Goal: Task Accomplishment & Management: Complete application form

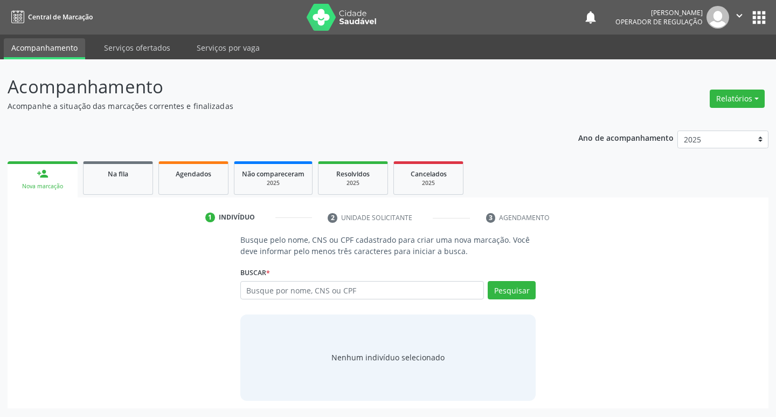
click at [267, 289] on input "text" at bounding box center [362, 290] width 244 height 18
type input "704102487849750"
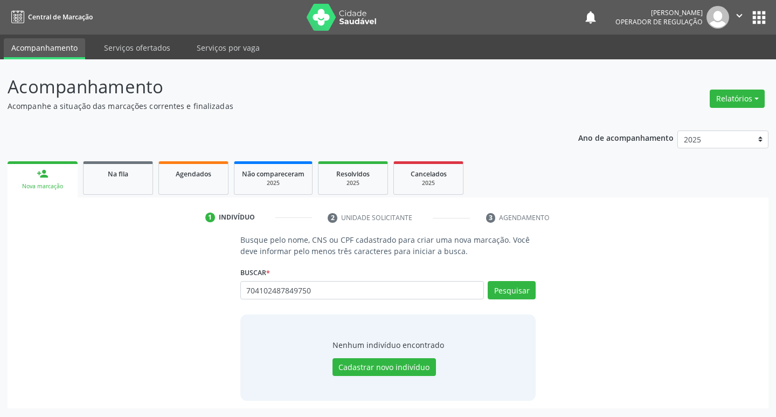
click at [606, 300] on div "Busque pelo nome, CNS ou CPF cadastrado para criar uma nova marcação. Você deve…" at bounding box center [388, 317] width 746 height 166
click at [107, 171] on div "Na fila" at bounding box center [118, 173] width 54 height 11
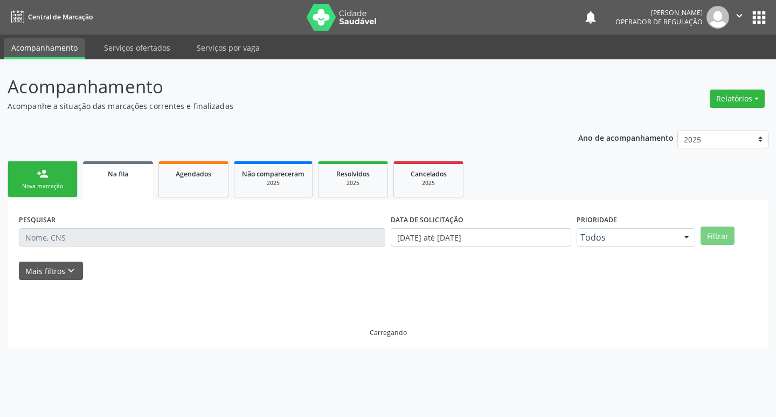
click at [47, 170] on div "person_add" at bounding box center [43, 174] width 12 height 12
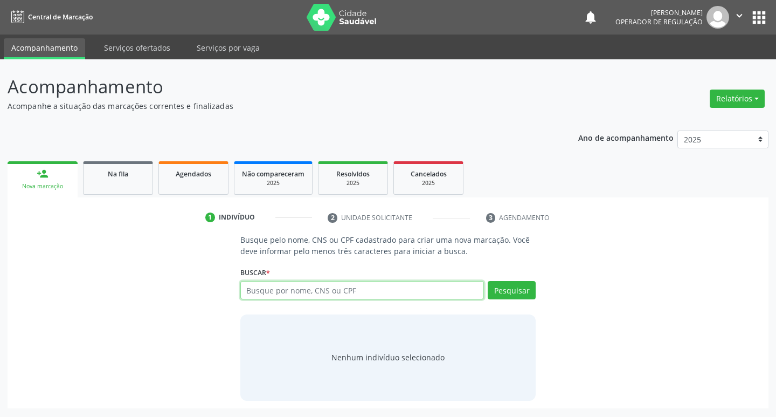
click at [361, 290] on input "text" at bounding box center [362, 290] width 244 height 18
type input "[PERSON_NAME]"
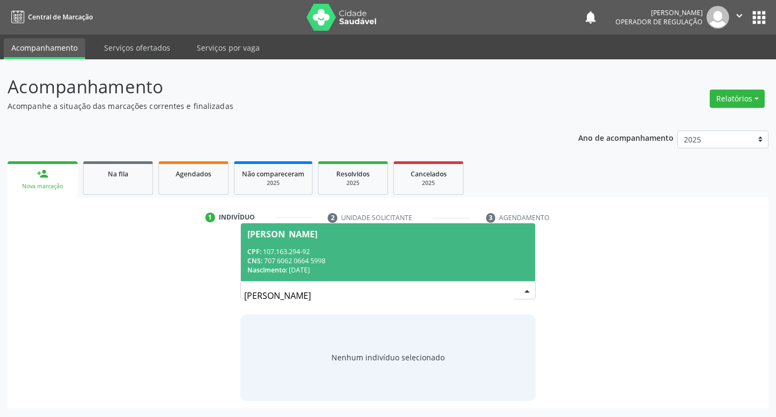
click at [440, 258] on div "CNS: 707 6062 0664 5998" at bounding box center [388, 260] width 282 height 9
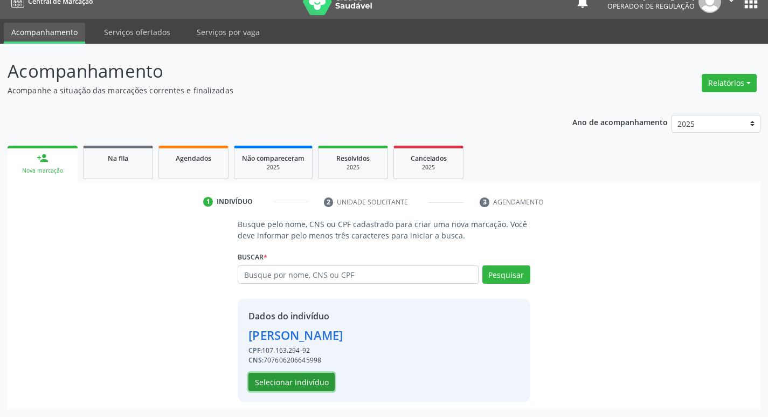
click at [304, 372] on button "Selecionar indivíduo" at bounding box center [291, 381] width 86 height 18
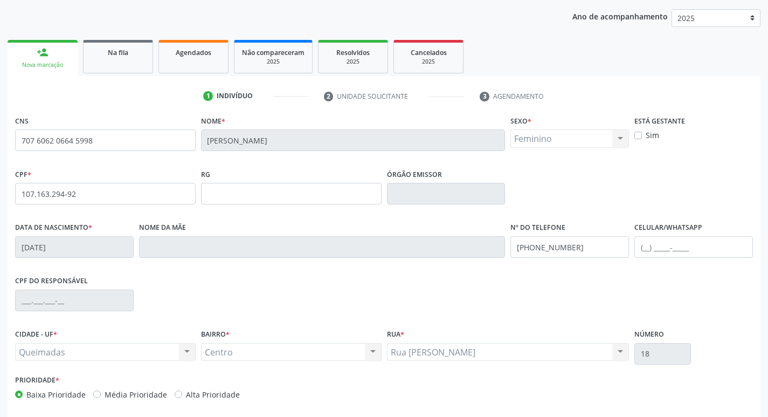
scroll to position [168, 0]
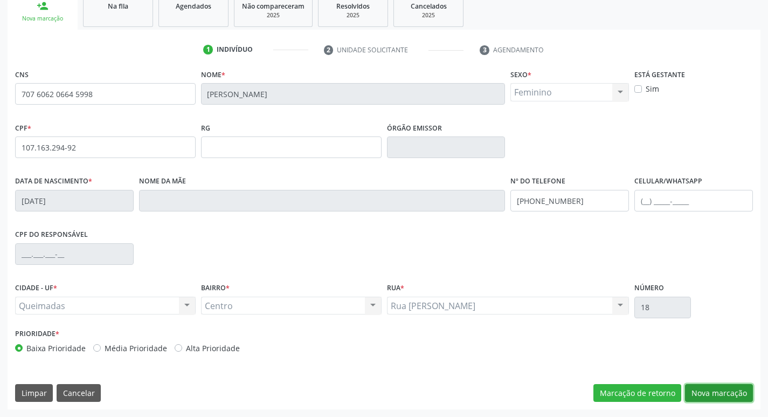
click at [723, 388] on button "Nova marcação" at bounding box center [719, 393] width 68 height 18
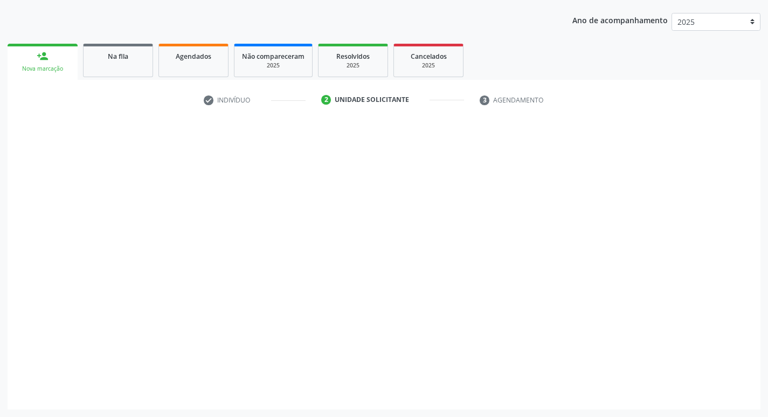
scroll to position [117, 0]
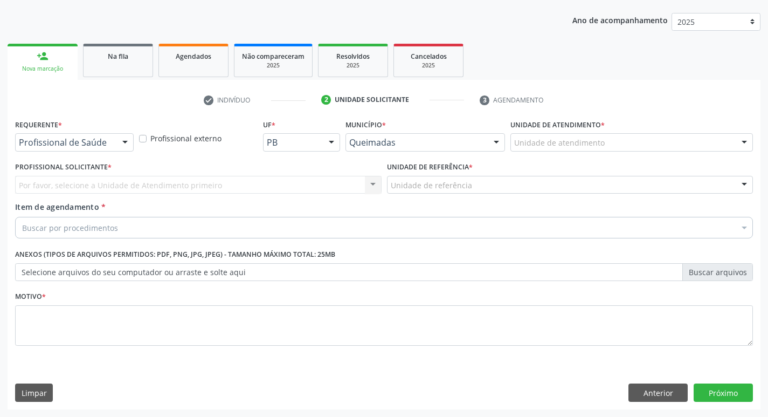
click at [115, 141] on div "Profissional de Saúde Profissional de Saúde Paciente Nenhum resultado encontrad…" at bounding box center [74, 142] width 119 height 18
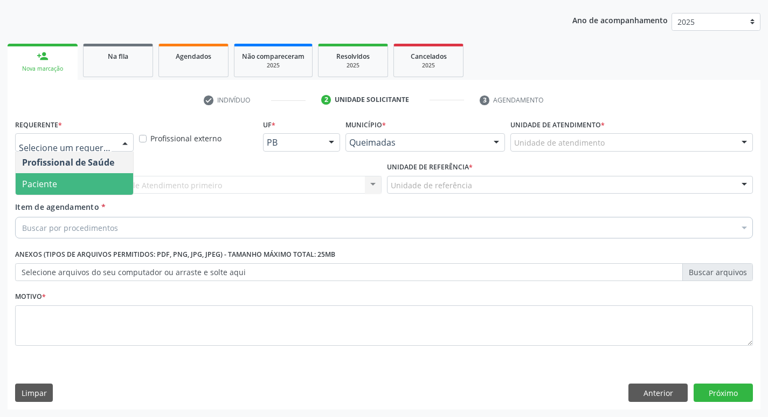
click at [93, 186] on span "Paciente" at bounding box center [74, 184] width 117 height 22
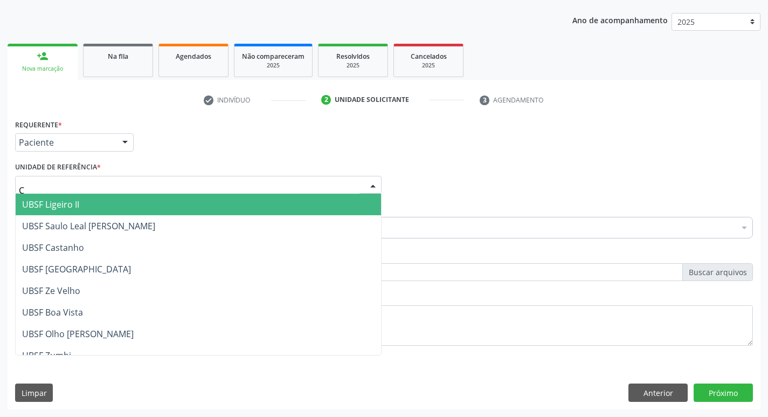
type input "CE"
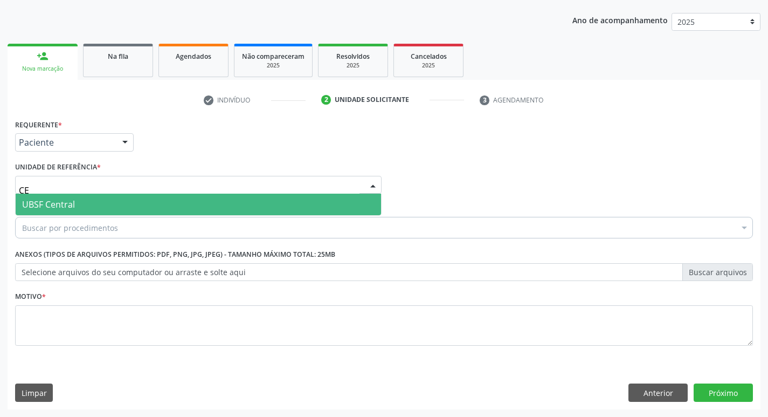
click at [89, 204] on span "UBSF Central" at bounding box center [198, 204] width 365 height 22
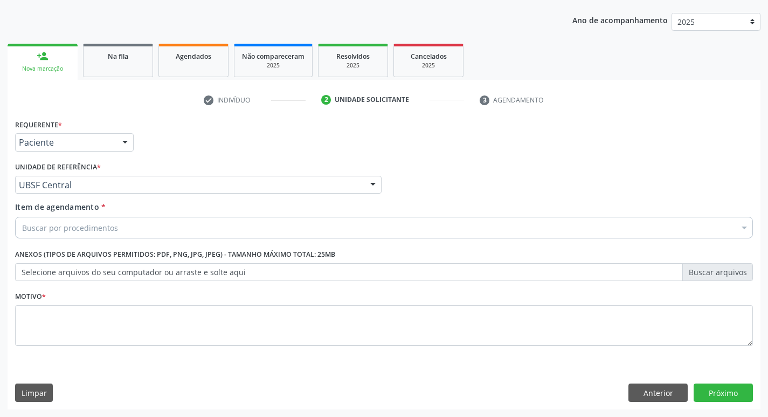
click at [84, 219] on div "Buscar por procedimentos" at bounding box center [384, 228] width 738 height 22
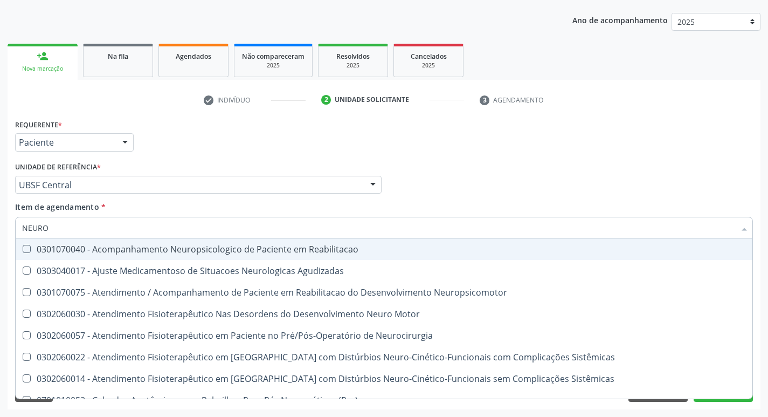
type input "NEUROC"
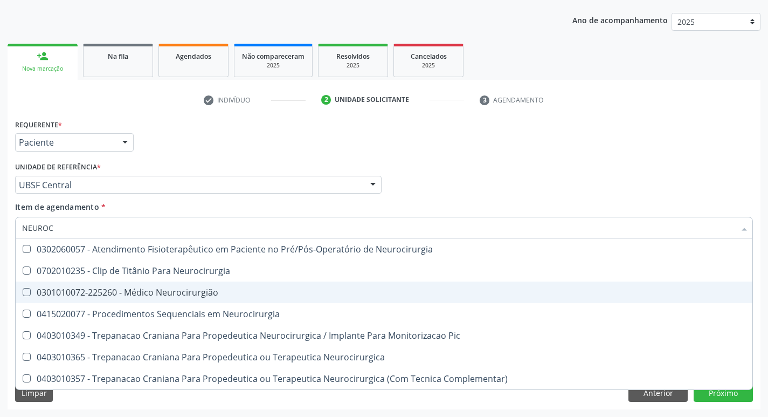
click at [85, 291] on div "0301010072-225260 - Médico Neurocirurgião" at bounding box center [384, 292] width 724 height 9
checkbox Neurocirurgião "true"
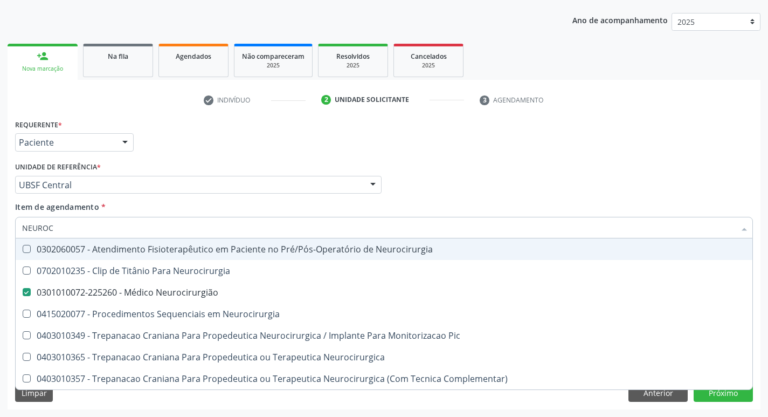
drag, startPoint x: 149, startPoint y: 136, endPoint x: 145, endPoint y: 144, distance: 8.9
click at [149, 135] on div "Requerente * Paciente Profissional de Saúde Paciente Nenhum resultado encontrad…" at bounding box center [383, 137] width 743 height 42
checkbox Neurocirurgia "true"
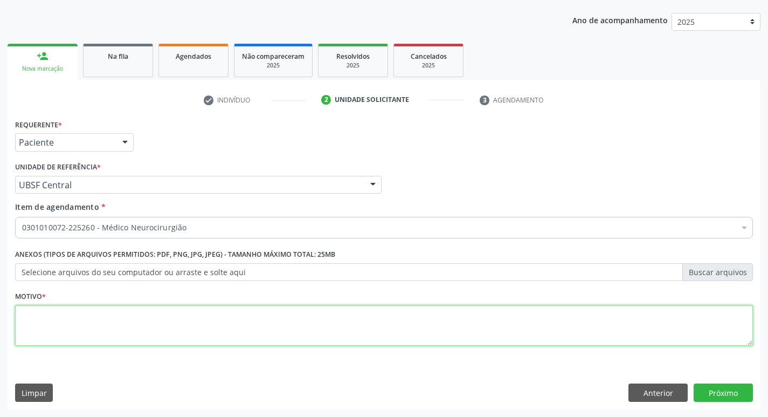
click at [65, 331] on textarea at bounding box center [384, 325] width 738 height 41
type textarea "AVALIAÇÃO"
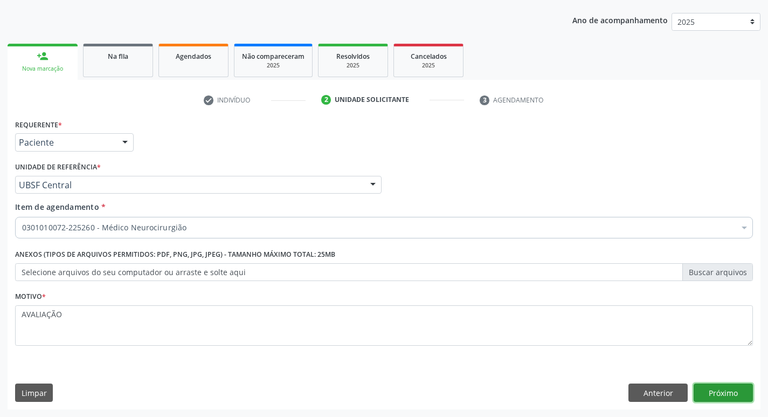
click at [726, 393] on button "Próximo" at bounding box center [723, 392] width 59 height 18
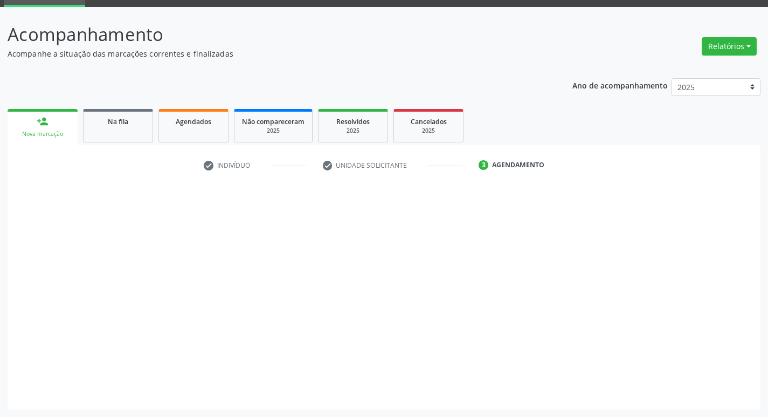
scroll to position [52, 0]
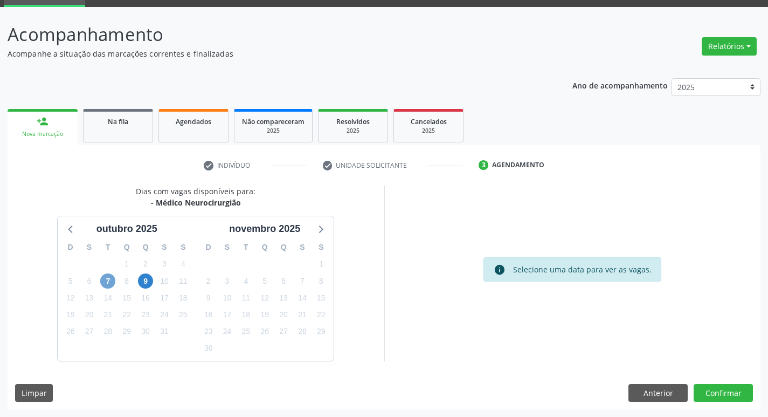
click at [109, 285] on span "7" at bounding box center [107, 280] width 15 height 15
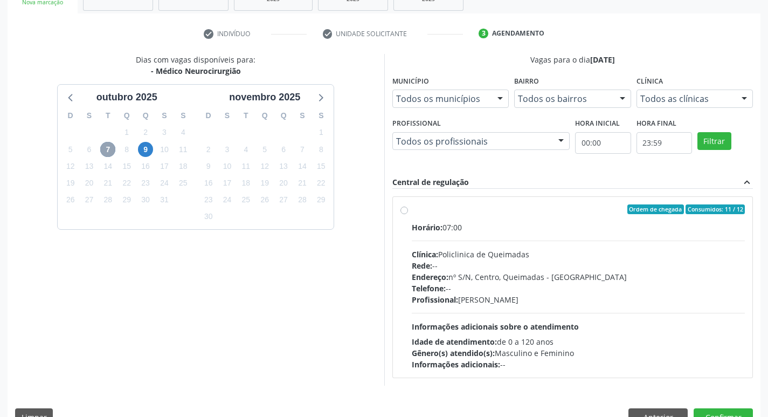
scroll to position [208, 0]
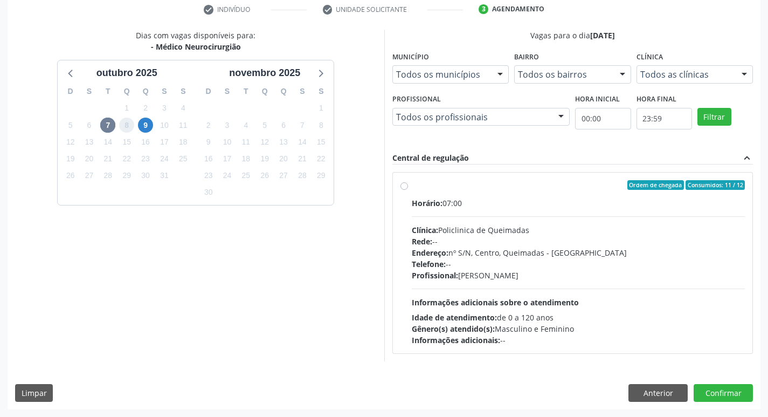
click at [129, 127] on span "8" at bounding box center [126, 124] width 15 height 15
click at [147, 126] on span "9" at bounding box center [145, 124] width 15 height 15
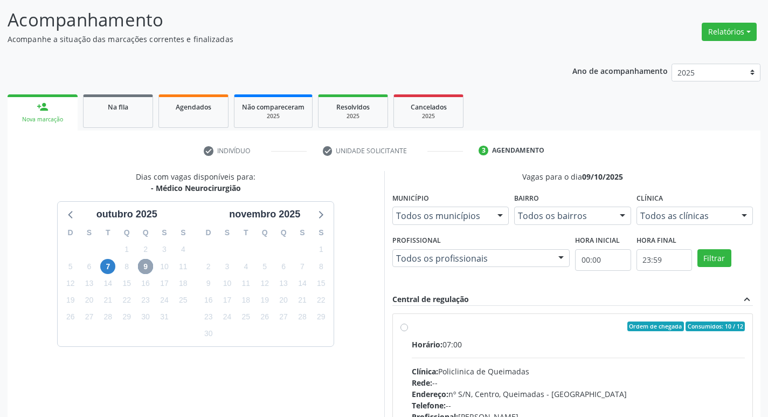
scroll to position [66, 0]
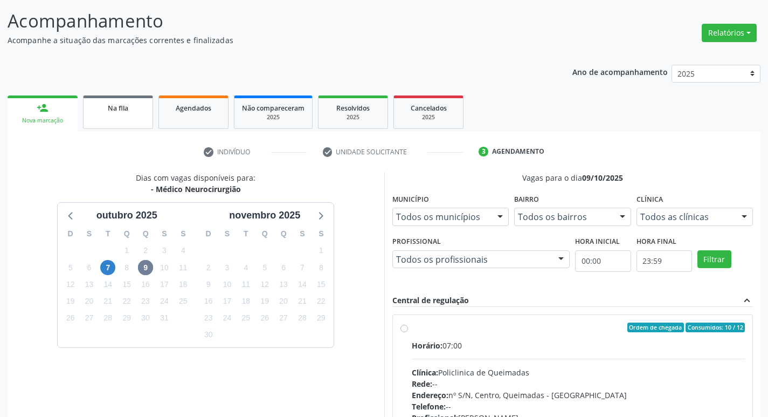
click at [137, 105] on div "Na fila" at bounding box center [118, 107] width 54 height 11
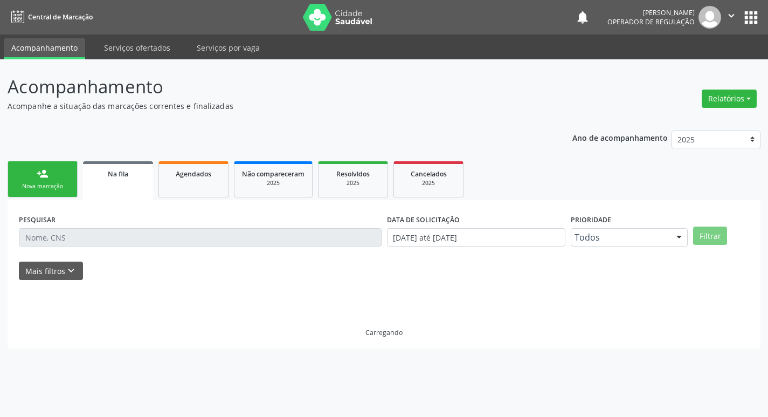
scroll to position [0, 0]
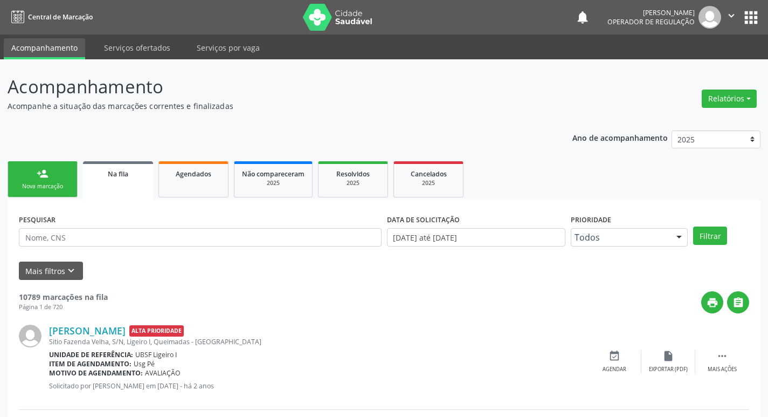
click at [69, 183] on div "Nova marcação" at bounding box center [43, 186] width 54 height 8
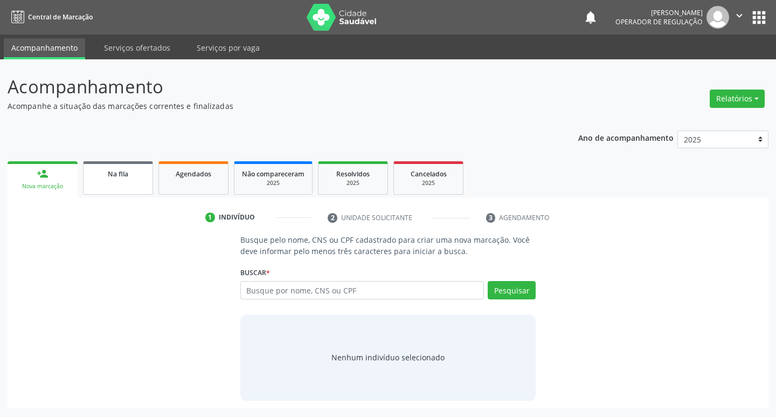
click at [133, 164] on link "Na fila" at bounding box center [118, 177] width 70 height 33
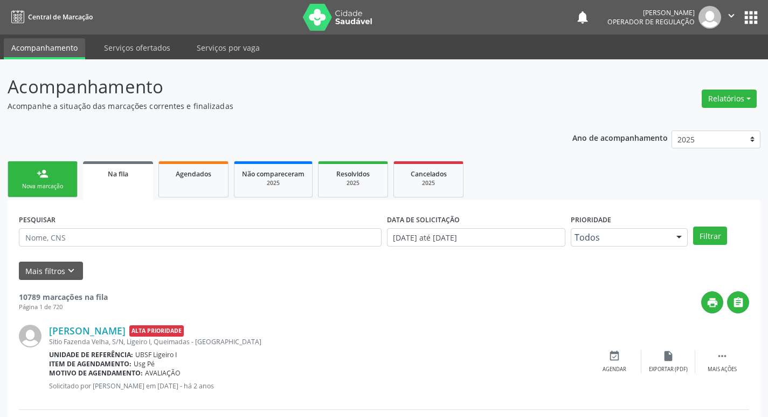
click at [49, 172] on link "person_add Nova marcação" at bounding box center [43, 179] width 70 height 36
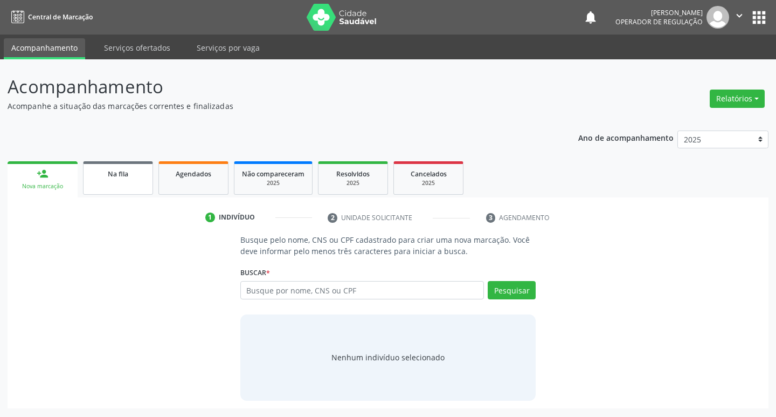
click at [113, 163] on link "Na fila" at bounding box center [118, 177] width 70 height 33
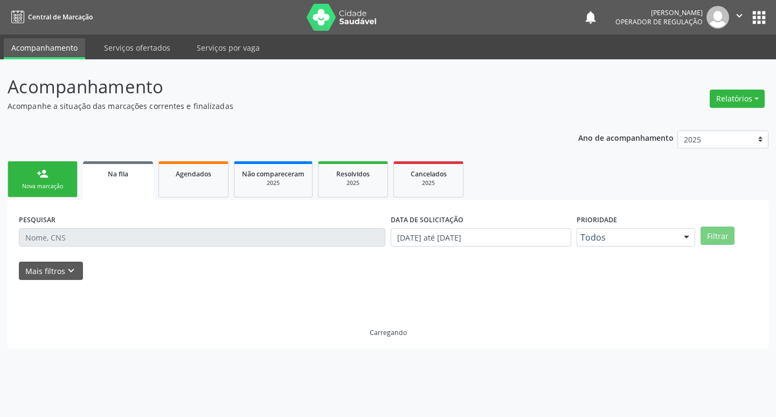
click at [32, 167] on link "person_add Nova marcação" at bounding box center [43, 179] width 70 height 36
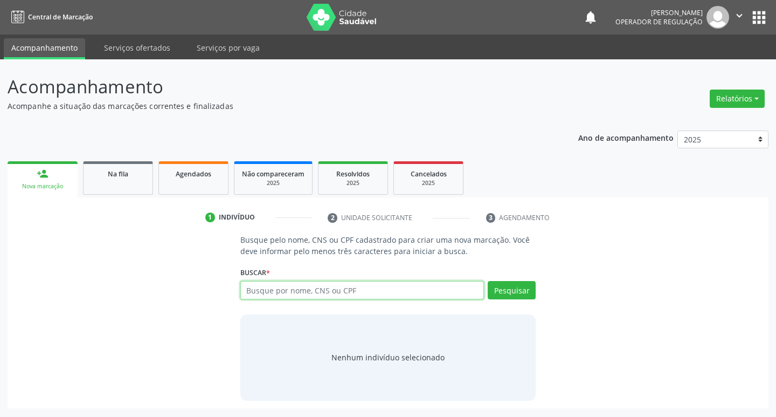
click at [355, 288] on input "text" at bounding box center [362, 290] width 244 height 18
type input "703103872282660"
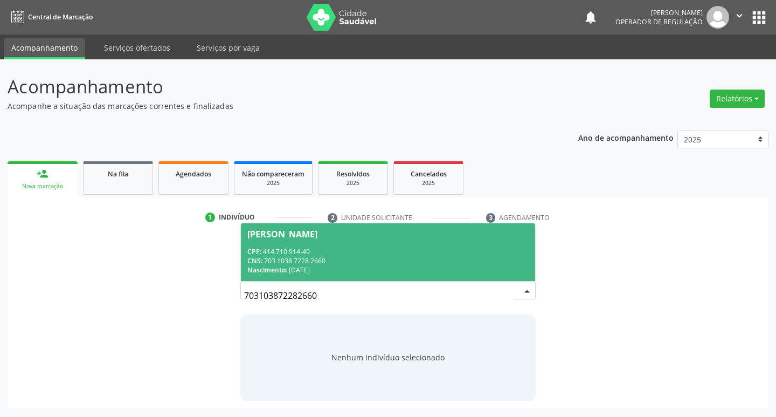
click at [416, 252] on div "CPF: 414.710.914-49" at bounding box center [388, 251] width 282 height 9
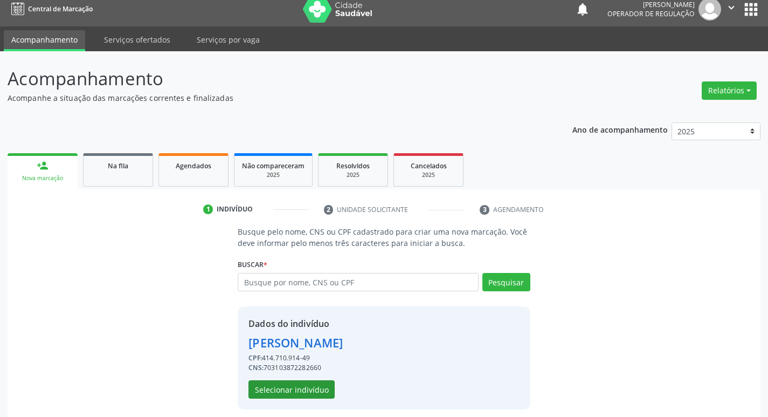
scroll to position [16, 0]
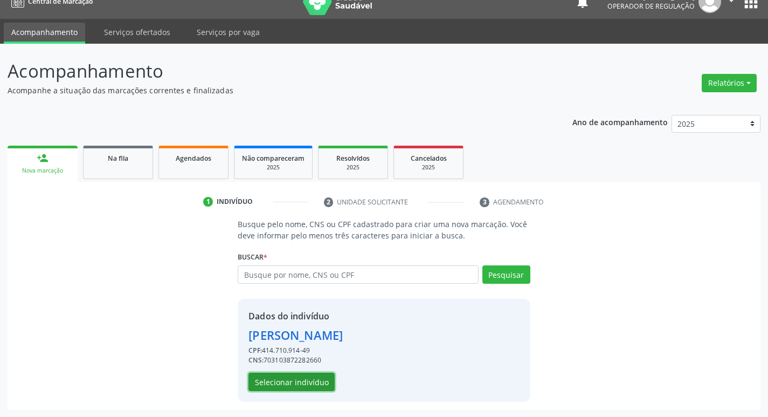
click at [282, 382] on button "Selecionar indivíduo" at bounding box center [291, 381] width 86 height 18
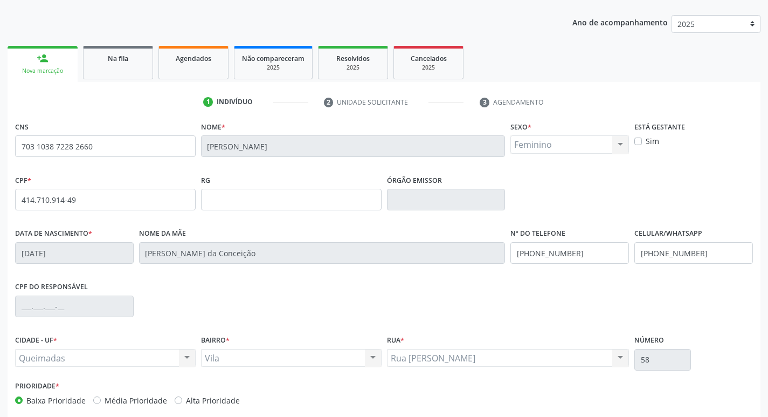
scroll to position [168, 0]
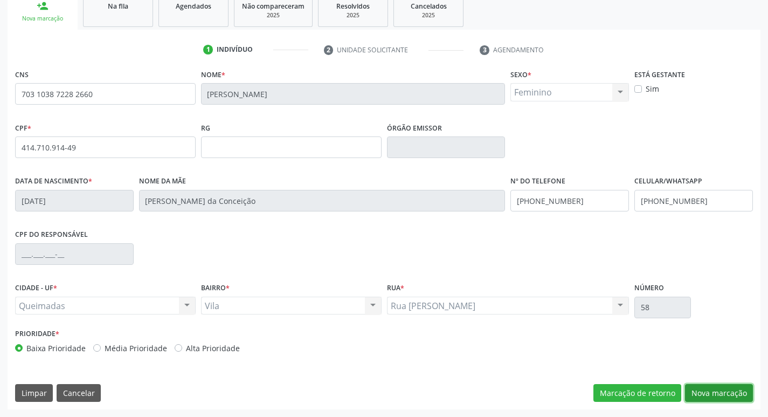
click at [706, 390] on button "Nova marcação" at bounding box center [719, 393] width 68 height 18
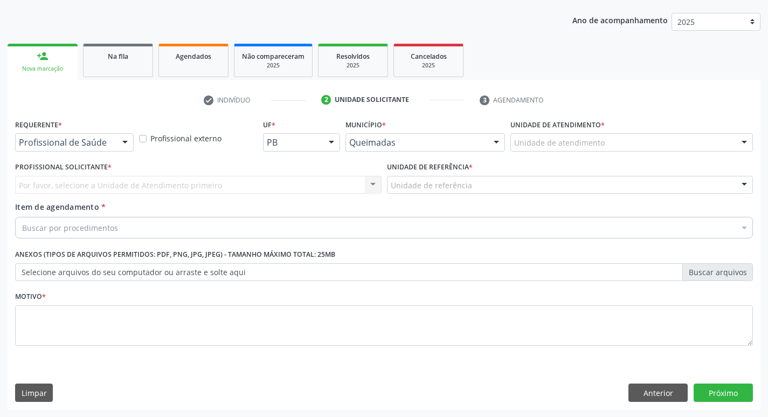
scroll to position [117, 0]
click at [95, 153] on div "Requerente * Profissional de Saúde Profissional de Saúde Paciente Nenhum result…" at bounding box center [74, 137] width 124 height 42
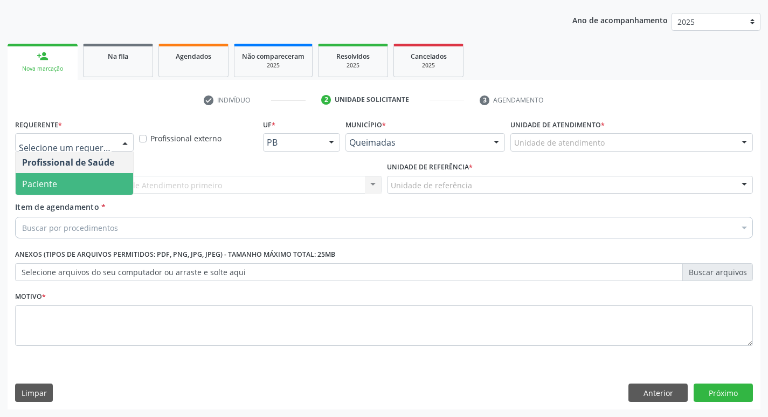
click at [81, 177] on span "Paciente" at bounding box center [74, 184] width 117 height 22
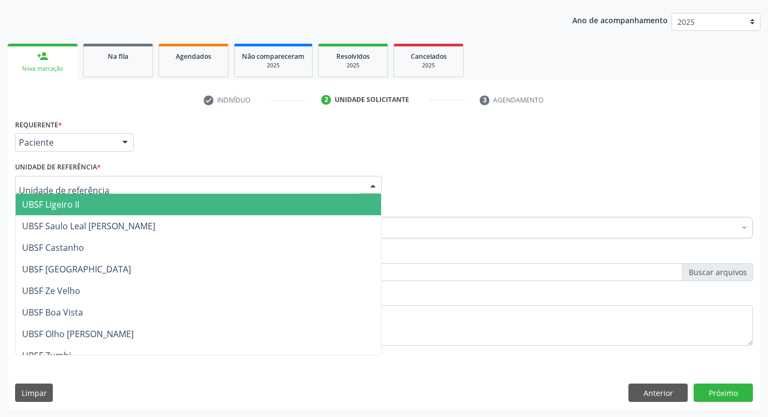
click at [81, 178] on div at bounding box center [198, 185] width 366 height 18
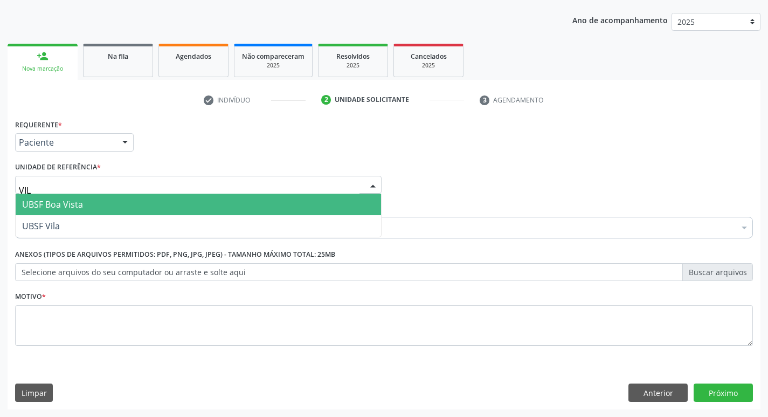
type input "VILA"
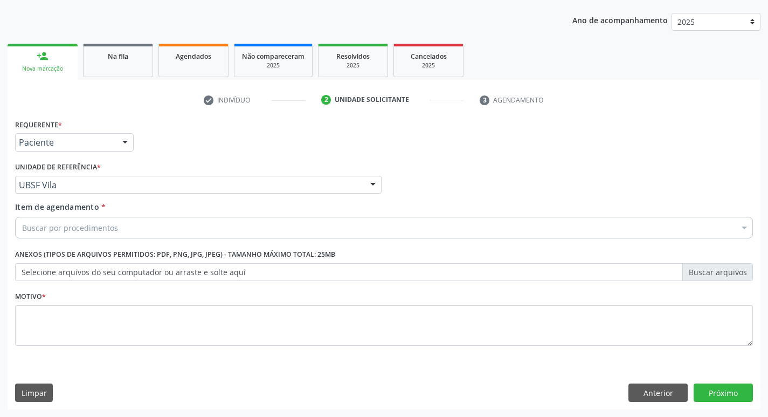
click at [72, 235] on div "Buscar por procedimentos" at bounding box center [384, 228] width 738 height 22
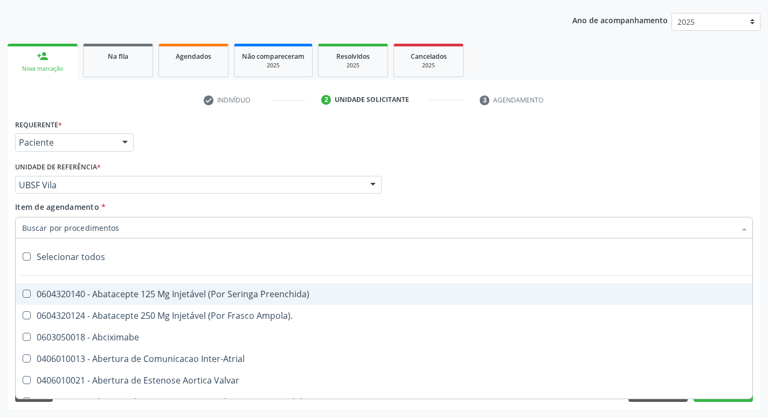
click at [81, 224] on input "Item de agendamento *" at bounding box center [378, 228] width 713 height 22
type input "E"
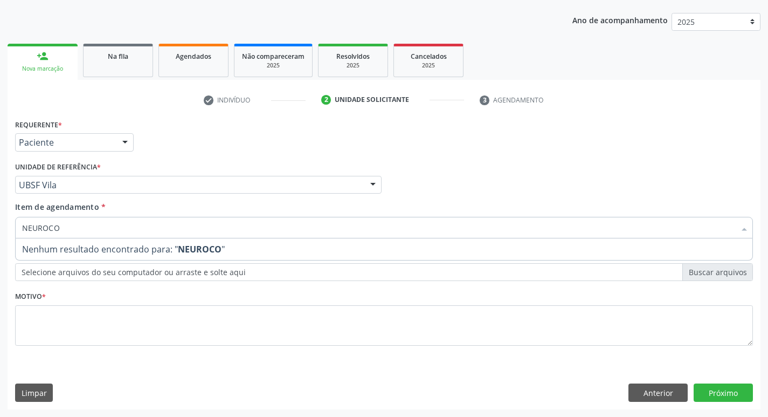
type input "NEUROC"
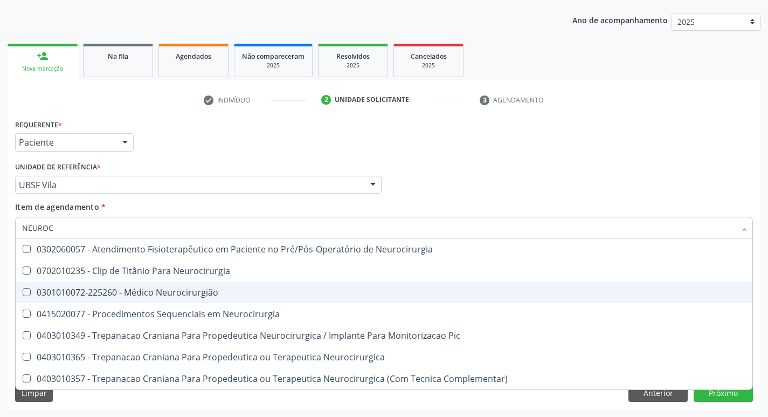
click at [115, 298] on span "0301010072-225260 - Médico Neurocirurgião" at bounding box center [384, 292] width 737 height 22
checkbox Neurocirurgião "true"
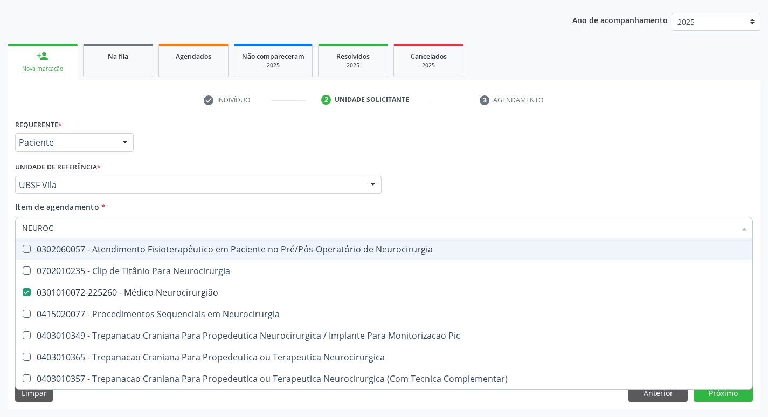
click at [190, 126] on div "Requerente * Paciente Profissional de Saúde Paciente Nenhum resultado encontrad…" at bounding box center [383, 137] width 743 height 42
checkbox Neurocirurgia "true"
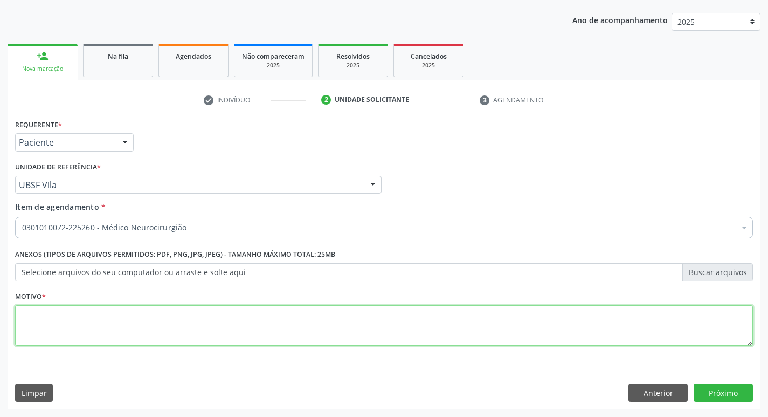
click at [84, 343] on textarea at bounding box center [384, 325] width 738 height 41
type textarea "RETORNO"
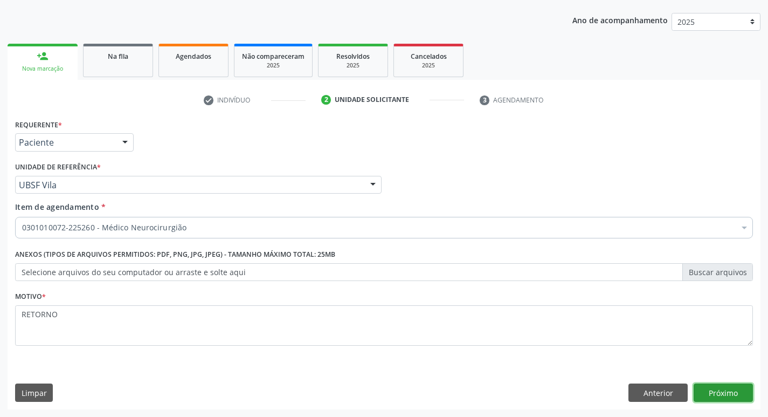
click at [729, 387] on button "Próximo" at bounding box center [723, 392] width 59 height 18
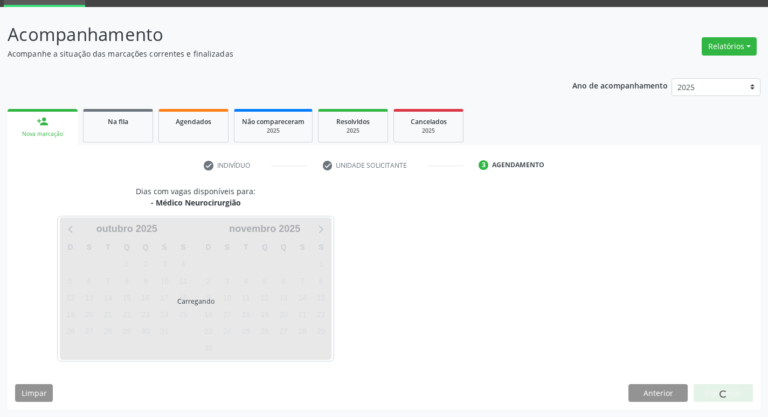
scroll to position [52, 0]
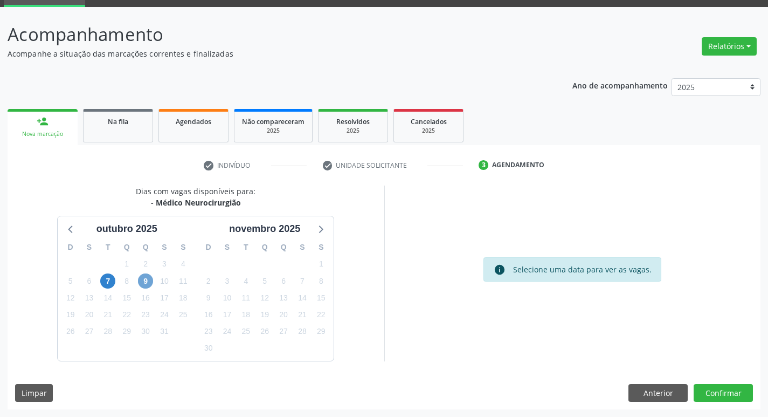
click at [147, 273] on span "9" at bounding box center [145, 280] width 15 height 15
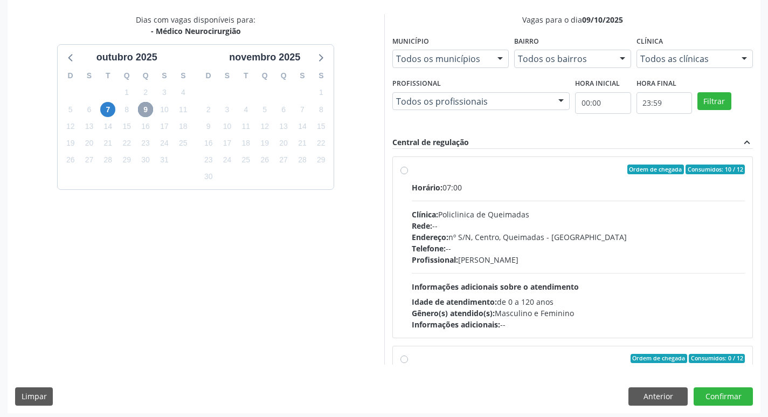
scroll to position [227, 0]
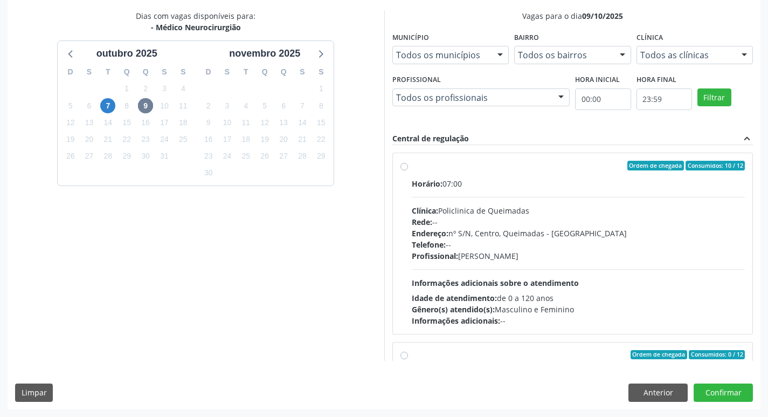
click at [542, 182] on div "Horário: 07:00" at bounding box center [579, 183] width 334 height 11
click at [408, 170] on input "Ordem de chegada Consumidos: 10 / 12 Horário: 07:00 Clínica: Policlinica de Que…" at bounding box center [404, 166] width 8 height 10
radio input "true"
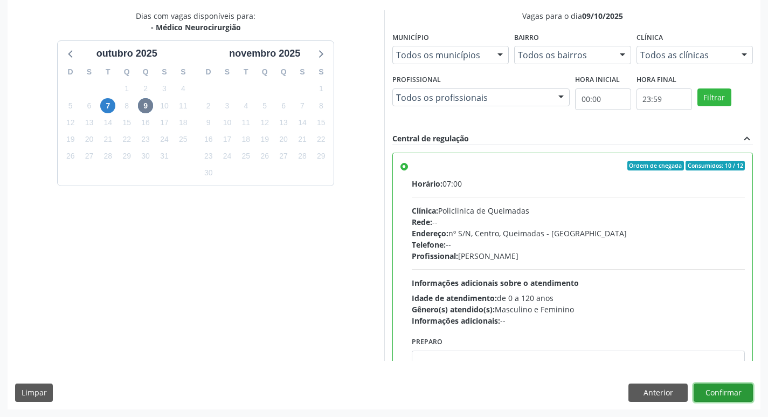
click at [727, 394] on button "Confirmar" at bounding box center [723, 392] width 59 height 18
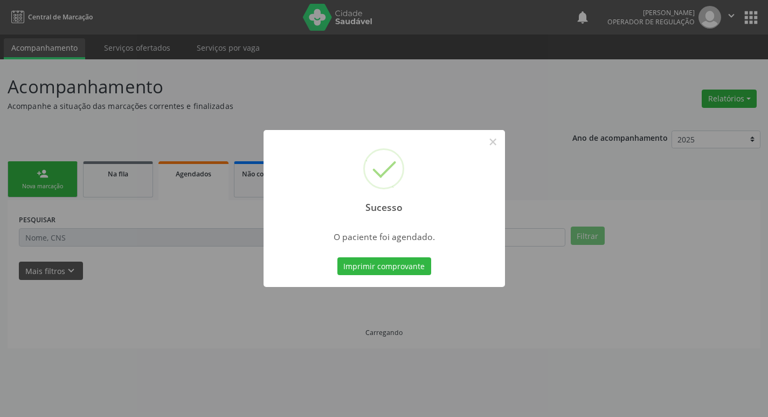
scroll to position [0, 0]
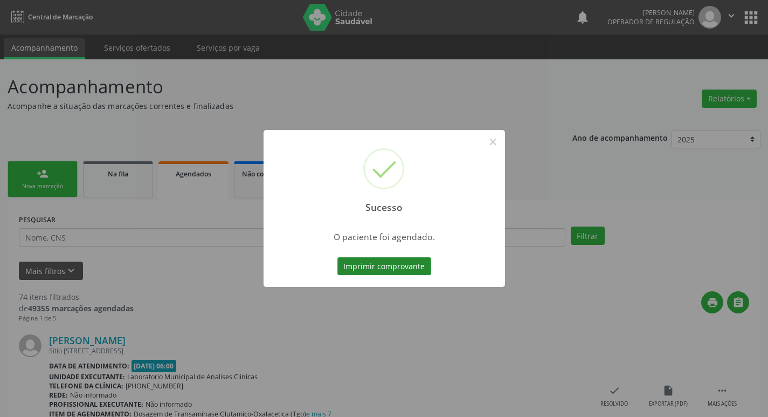
click at [354, 259] on button "Imprimir comprovante" at bounding box center [384, 266] width 94 height 18
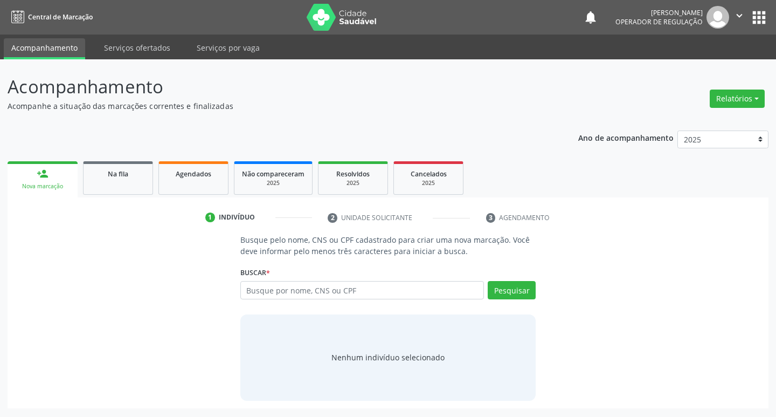
click at [267, 285] on input "text" at bounding box center [362, 290] width 244 height 18
type input "708907726936918"
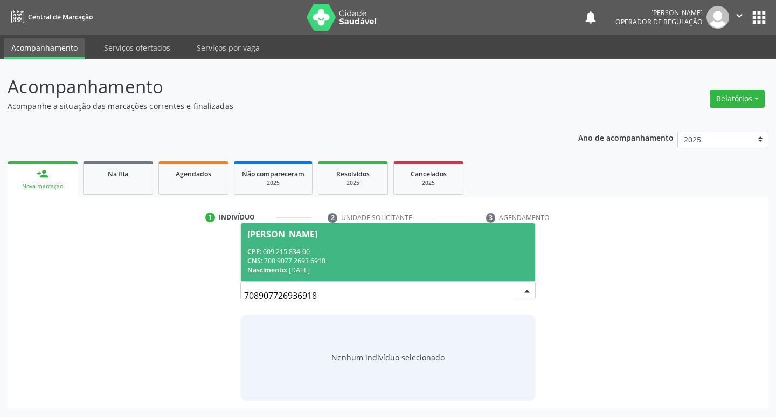
click at [365, 247] on div "CPF: 009.215.834-00" at bounding box center [388, 251] width 282 height 9
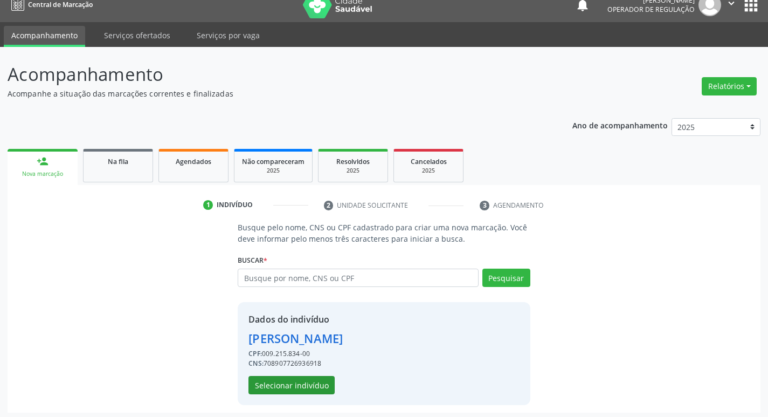
scroll to position [16, 0]
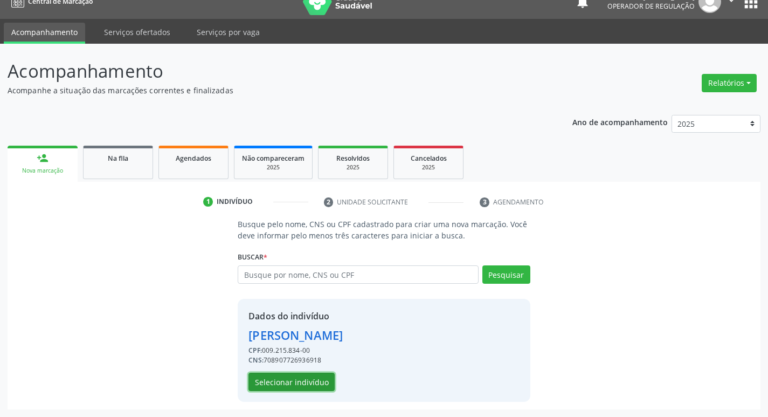
click at [315, 385] on button "Selecionar indivíduo" at bounding box center [291, 381] width 86 height 18
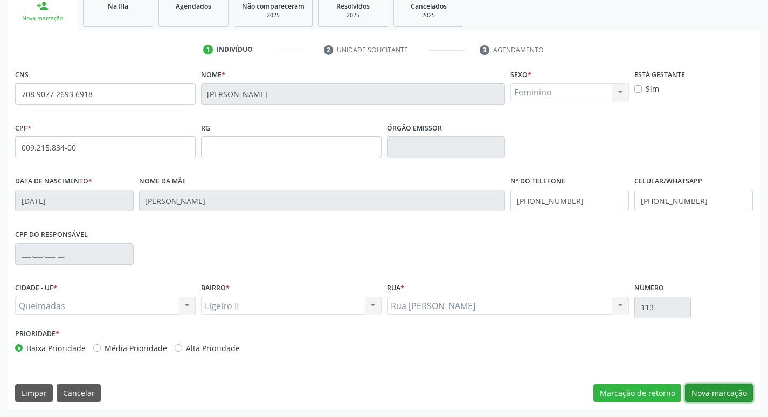
drag, startPoint x: 725, startPoint y: 391, endPoint x: 216, endPoint y: 271, distance: 522.7
click at [720, 392] on button "Nova marcação" at bounding box center [719, 393] width 68 height 18
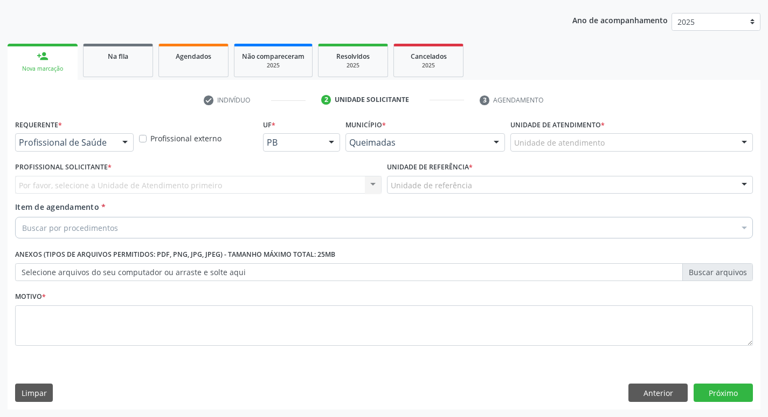
click at [98, 136] on div "Profissional de Saúde" at bounding box center [74, 142] width 119 height 18
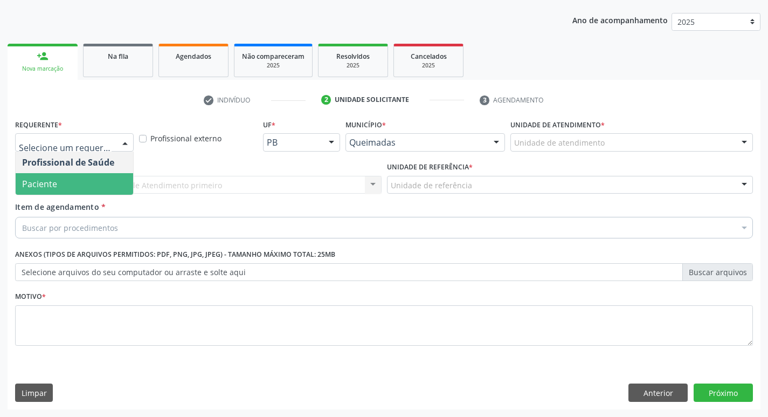
click at [87, 176] on span "Paciente" at bounding box center [74, 184] width 117 height 22
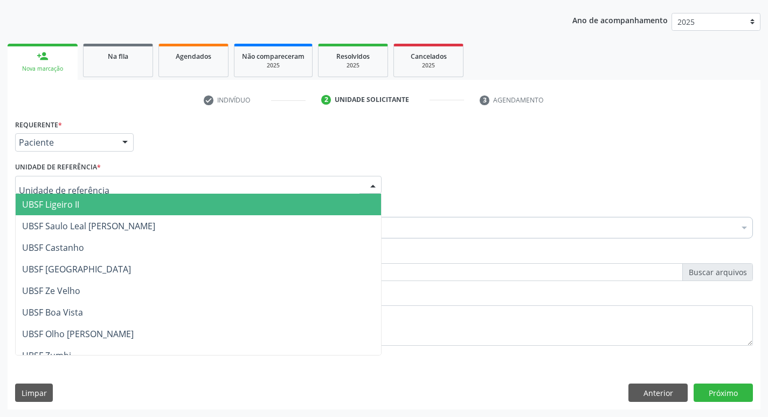
click at [87, 176] on div at bounding box center [198, 185] width 366 height 18
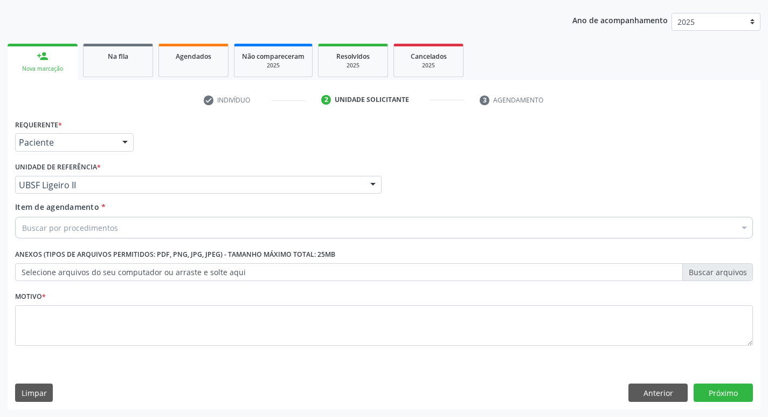
click at [87, 218] on div "Buscar por procedimentos" at bounding box center [384, 228] width 738 height 22
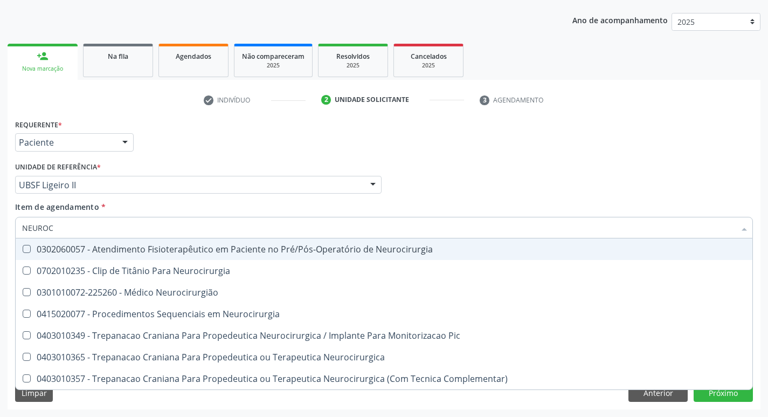
type input "NEUROCI"
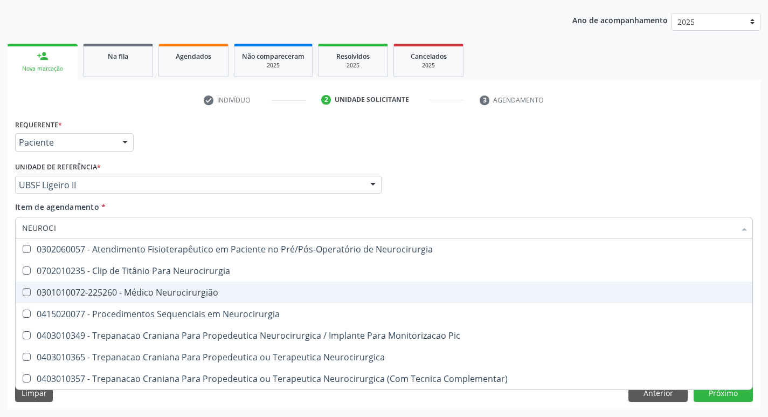
click at [103, 294] on div "0301010072-225260 - Médico Neurocirurgião" at bounding box center [384, 292] width 724 height 9
checkbox Neurocirurgião "true"
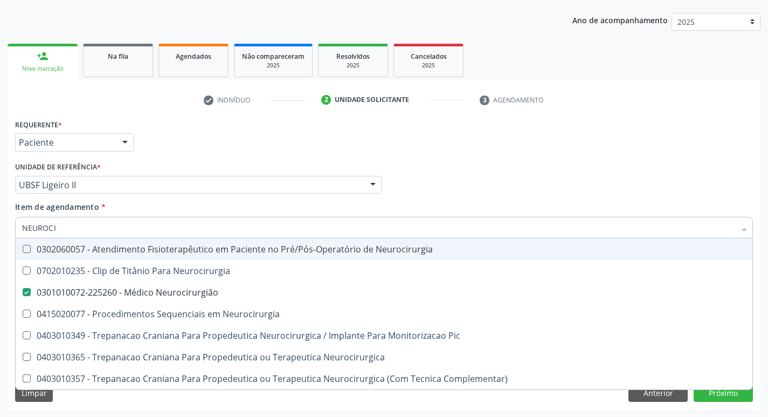
click at [230, 138] on div "Requerente * Paciente Profissional de Saúde Paciente Nenhum resultado encontrad…" at bounding box center [383, 137] width 743 height 42
checkbox Neurocirurgia "true"
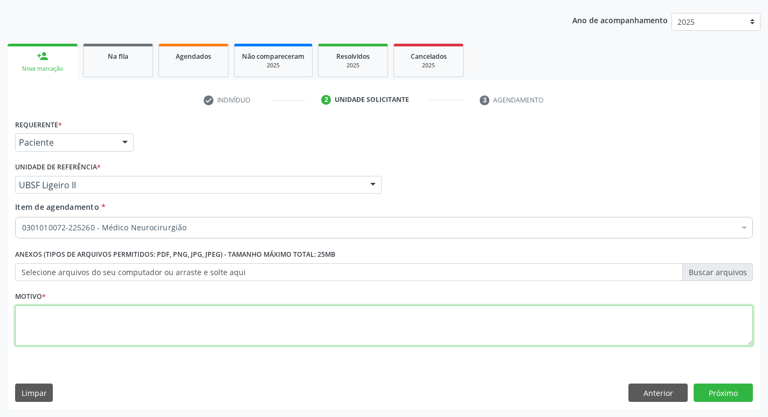
click at [93, 314] on textarea at bounding box center [384, 325] width 738 height 41
type textarea "ENXAQUECA"
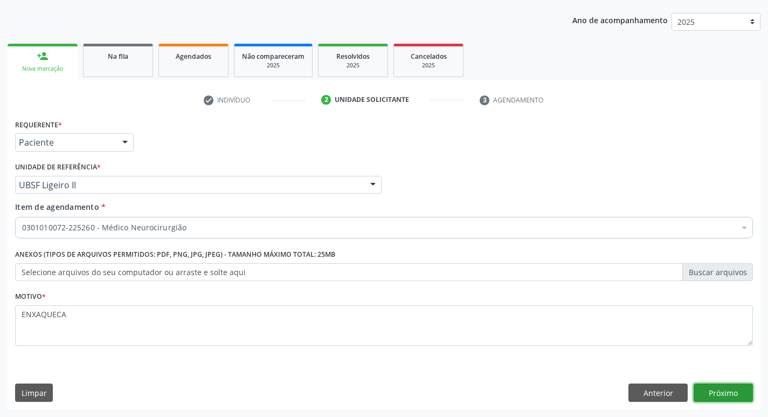
click at [736, 392] on button "Próximo" at bounding box center [723, 392] width 59 height 18
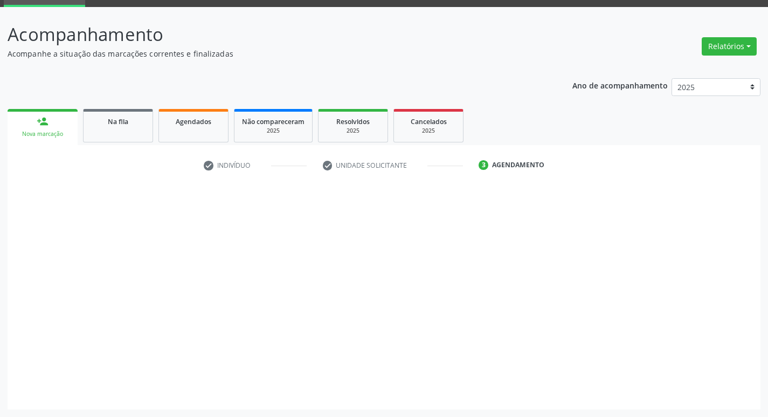
scroll to position [52, 0]
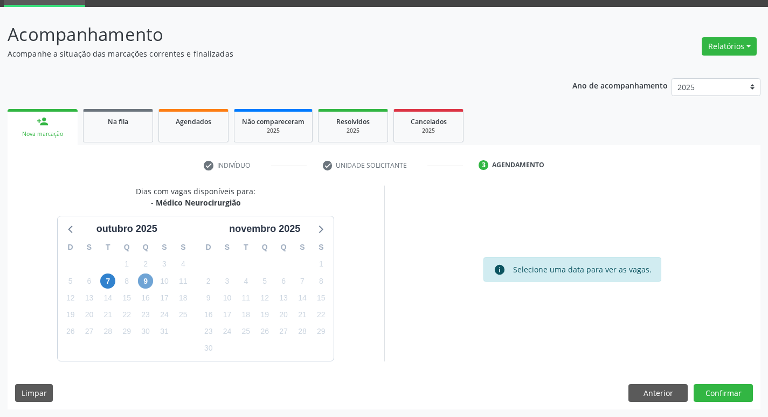
click at [150, 285] on span "9" at bounding box center [145, 280] width 15 height 15
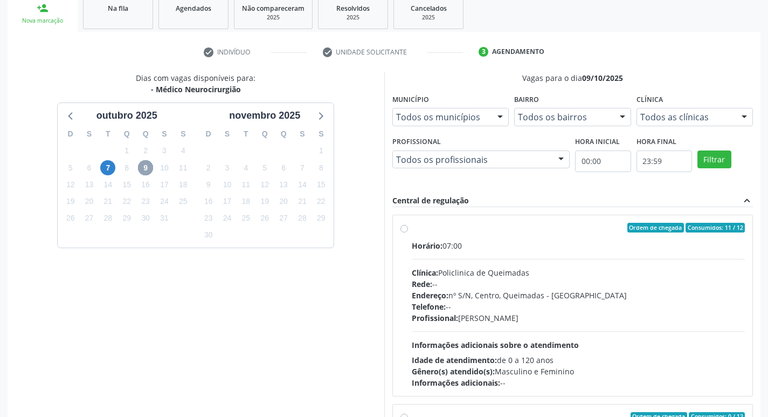
scroll to position [227, 0]
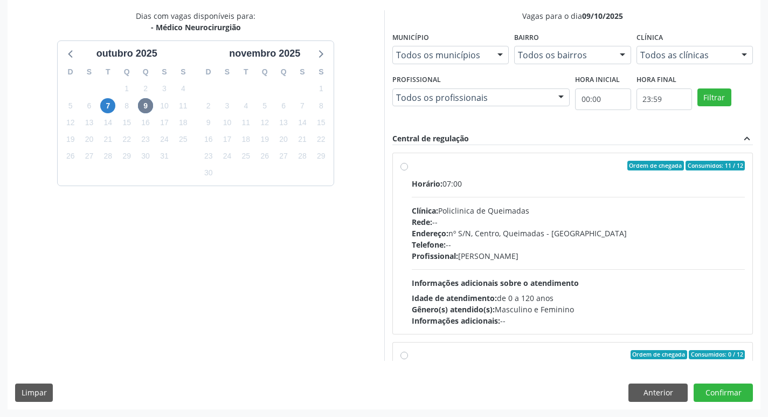
click at [543, 186] on div "Horário: 07:00" at bounding box center [579, 183] width 334 height 11
click at [408, 170] on input "Ordem de chegada Consumidos: 11 / 12 Horário: 07:00 Clínica: Policlinica de Que…" at bounding box center [404, 166] width 8 height 10
radio input "true"
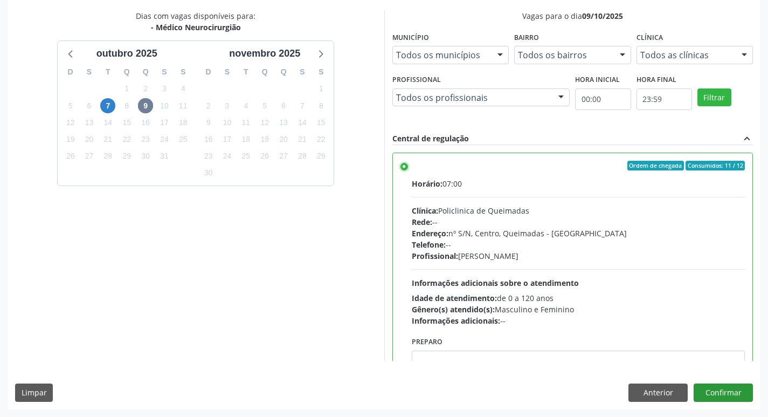
scroll to position [54, 0]
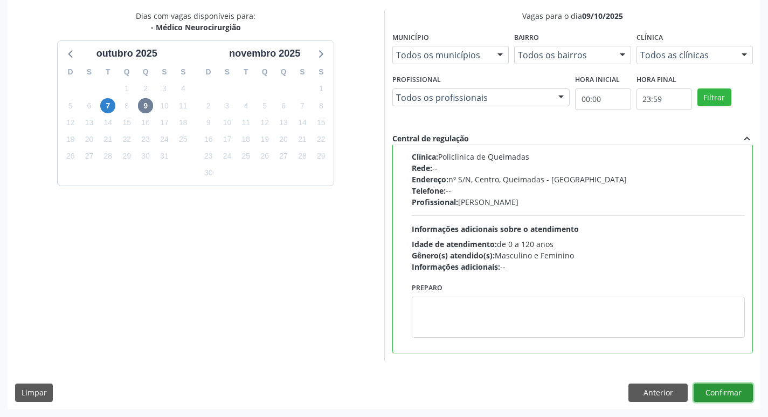
click at [725, 393] on button "Confirmar" at bounding box center [723, 392] width 59 height 18
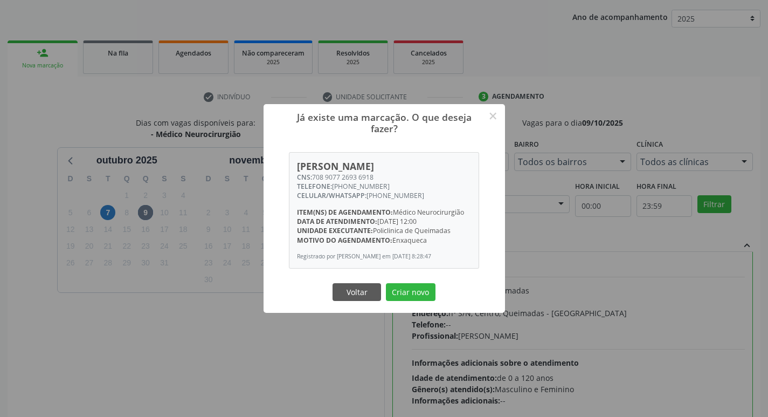
scroll to position [120, 0]
click at [500, 109] on button "×" at bounding box center [493, 116] width 18 height 18
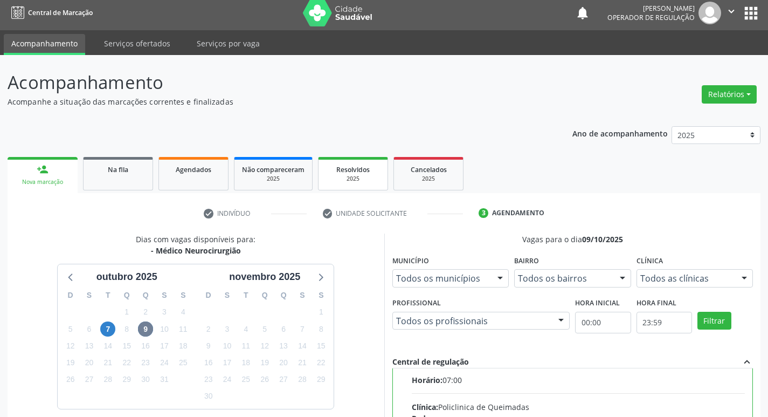
scroll to position [0, 0]
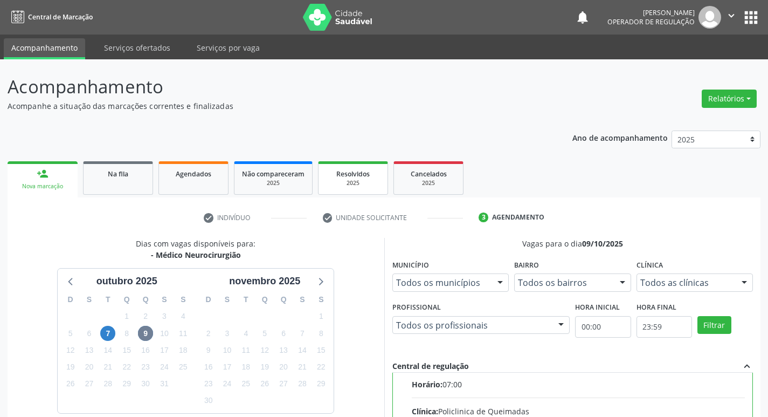
click at [336, 180] on div "2025" at bounding box center [353, 183] width 54 height 8
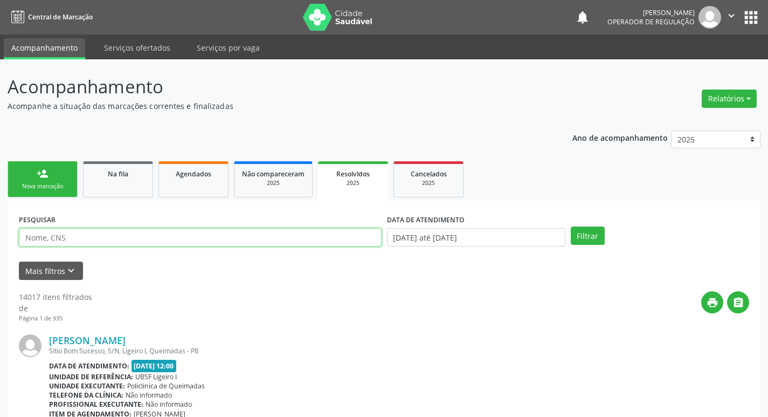
click at [163, 239] on input "text" at bounding box center [200, 237] width 363 height 18
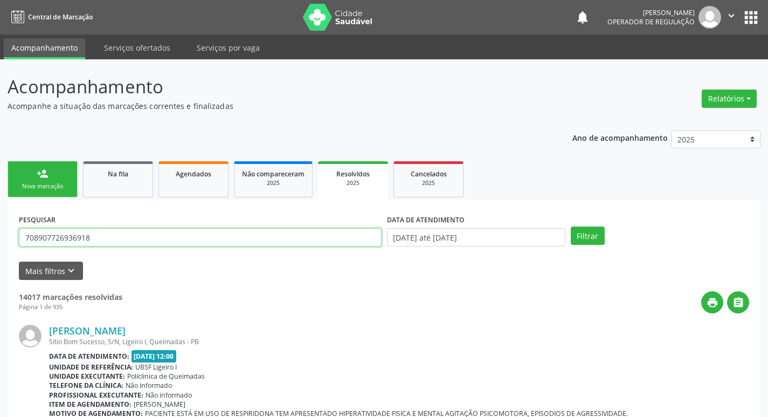
type input "708907726936918"
click at [571, 226] on button "Filtrar" at bounding box center [588, 235] width 34 height 18
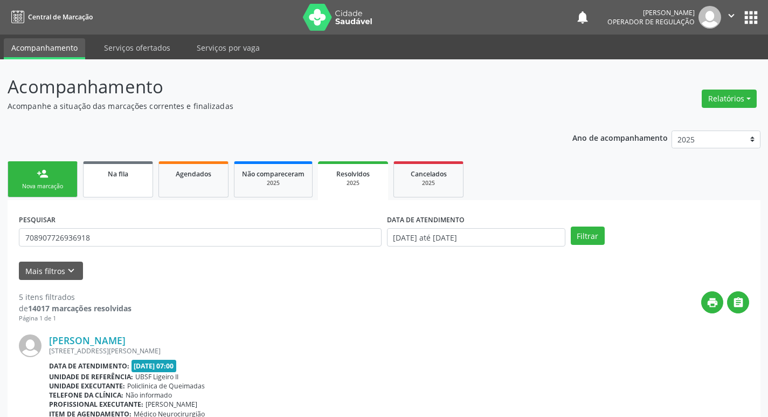
click at [122, 162] on link "Na fila" at bounding box center [118, 179] width 70 height 36
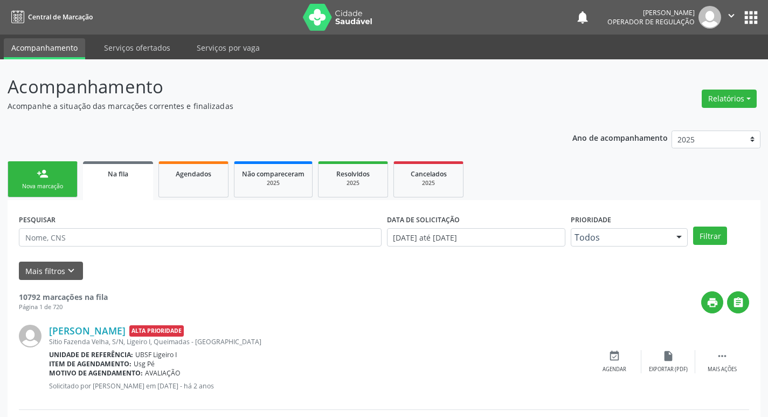
drag, startPoint x: 731, startPoint y: 15, endPoint x: 723, endPoint y: 29, distance: 15.7
click at [731, 16] on icon "" at bounding box center [731, 16] width 12 height 12
click at [702, 79] on div "Relatórios Acompanhamento Consolidado Procedimentos realizados" at bounding box center [729, 92] width 63 height 38
click at [726, 23] on button "" at bounding box center [731, 17] width 20 height 23
click at [705, 60] on link "Sair" at bounding box center [704, 65] width 74 height 15
